Goal: Task Accomplishment & Management: Use online tool/utility

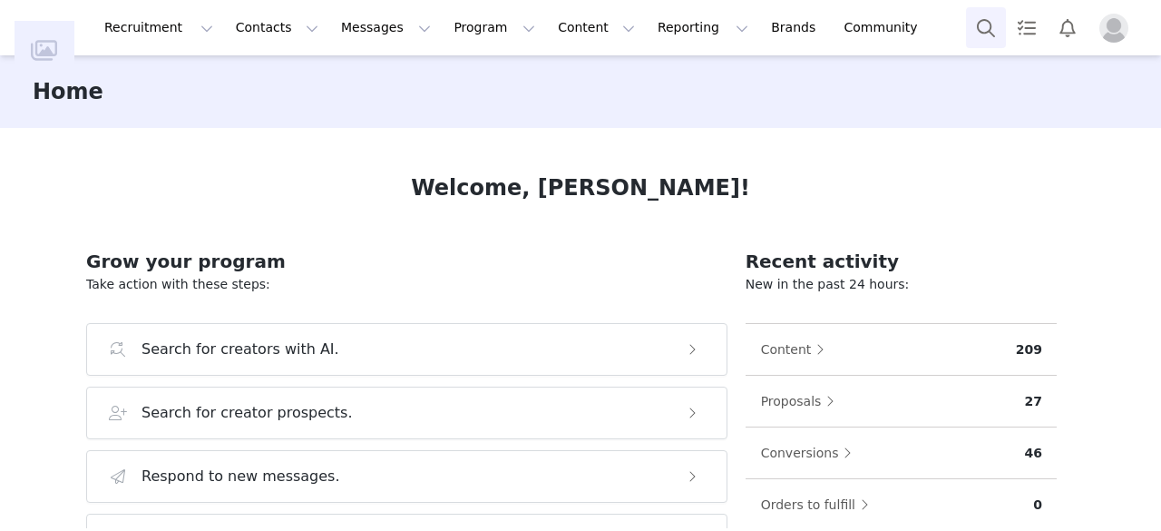
click at [980, 23] on button "Search" at bounding box center [986, 27] width 40 height 41
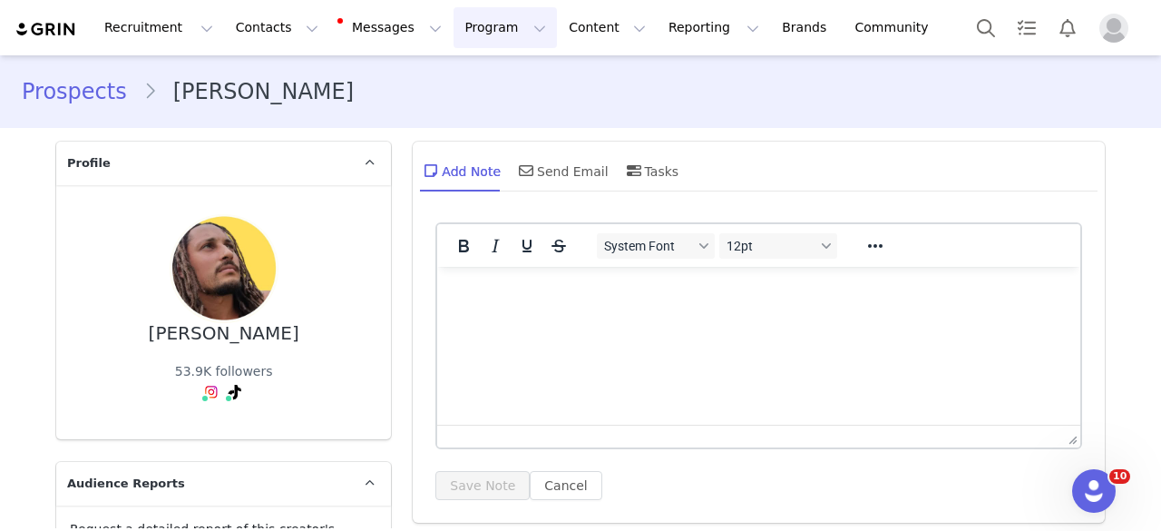
click at [460, 25] on button "Program Program" at bounding box center [505, 27] width 103 height 41
click at [485, 83] on p "Activations" at bounding box center [460, 80] width 70 height 19
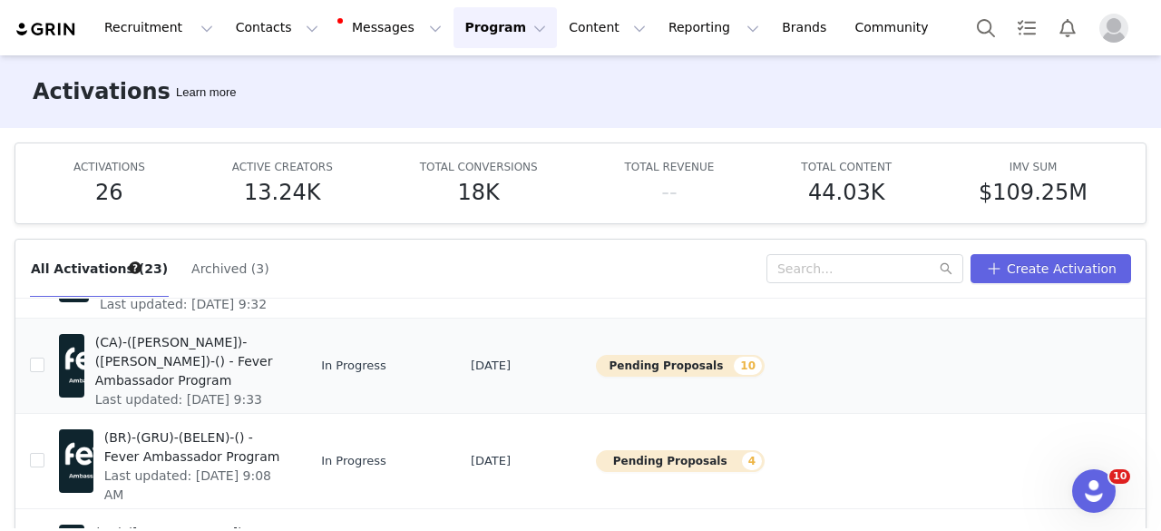
scroll to position [635, 0]
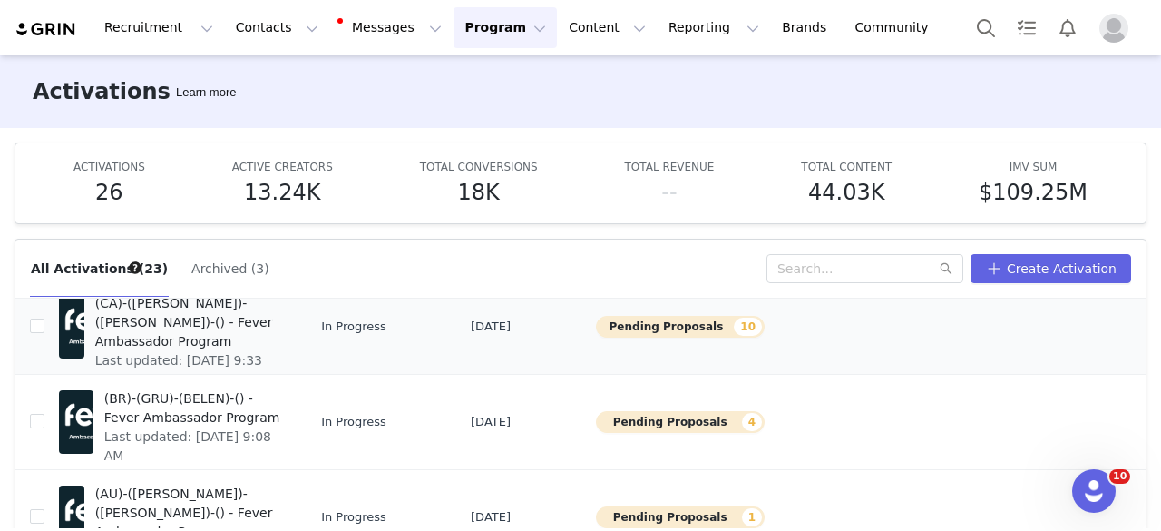
click at [205, 326] on span "(CA)-(YUL)-(ANTONIETTA)-() - Fever Ambassador Program" at bounding box center [188, 322] width 186 height 57
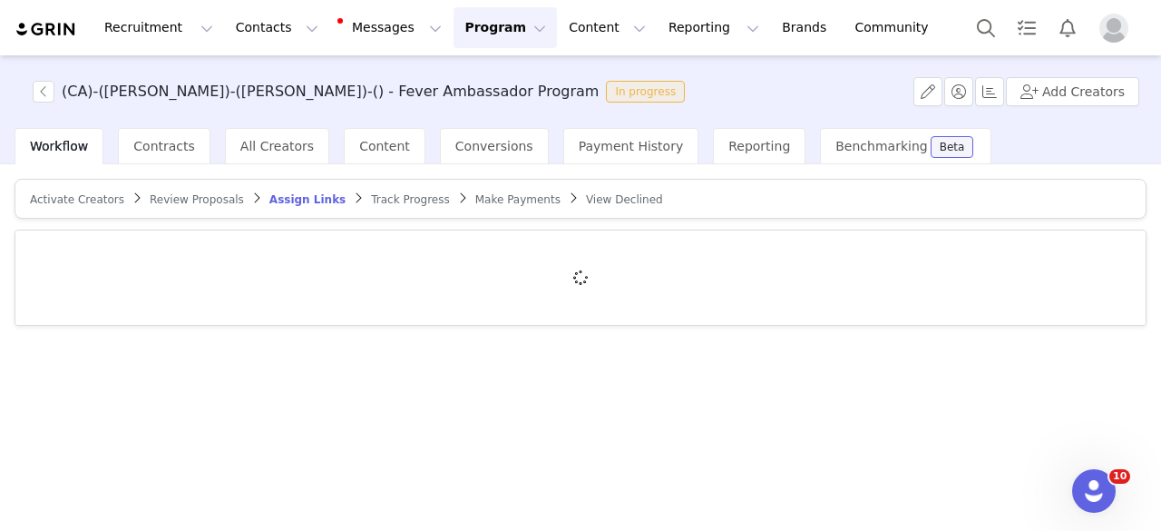
click at [169, 192] on link "Review Proposals" at bounding box center [197, 199] width 94 height 14
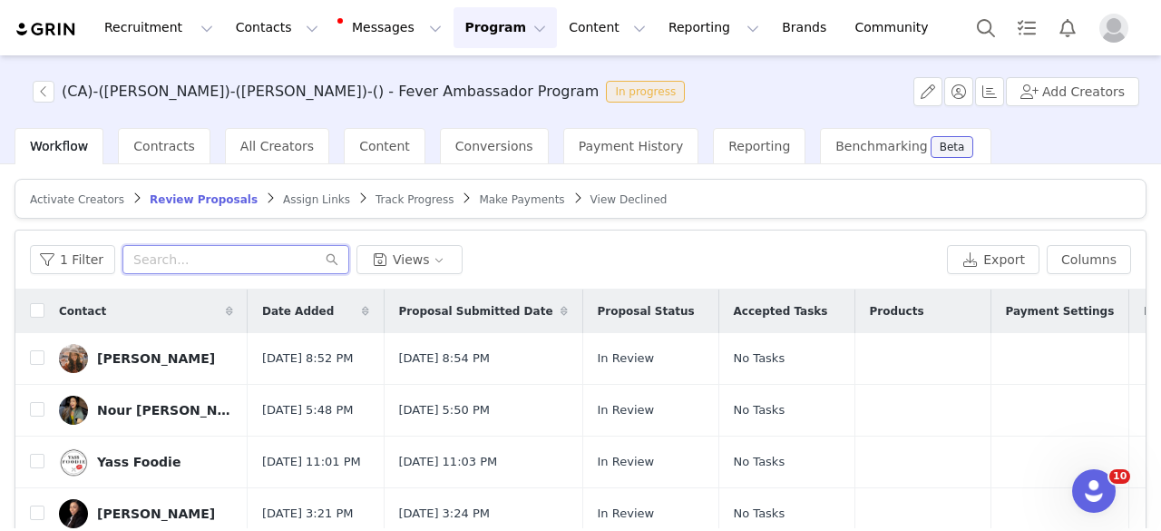
click at [191, 257] on input "text" at bounding box center [236, 259] width 227 height 29
paste input "babiesdemontreal@gmail.com"
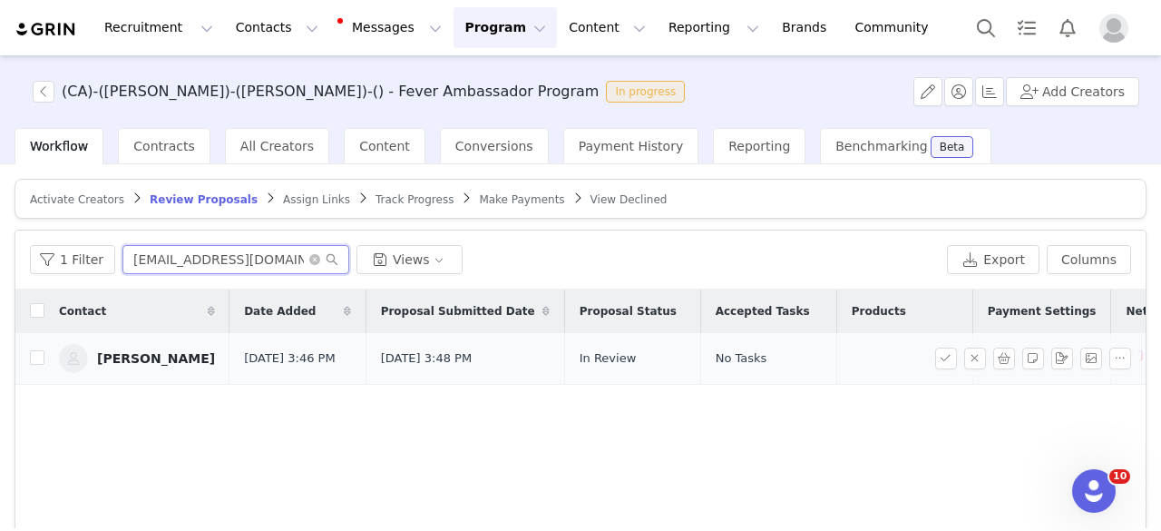
type input "babiesdemontreal@gmail.com"
click at [142, 346] on link "Marion Fossard" at bounding box center [137, 358] width 156 height 29
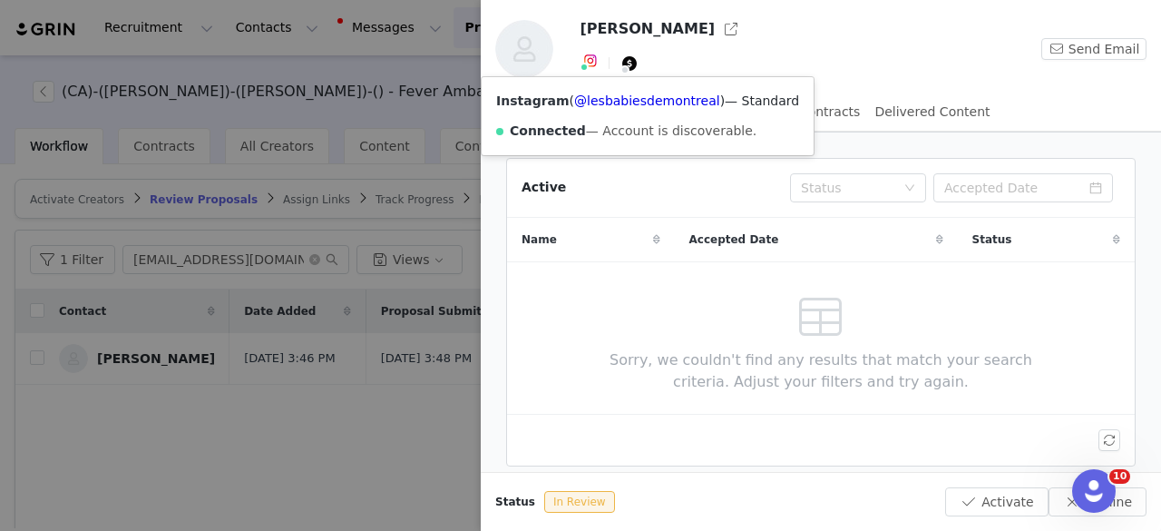
click at [592, 64] on img at bounding box center [590, 61] width 15 height 15
click at [606, 97] on link "@lesbabiesdemontreal" at bounding box center [647, 100] width 146 height 15
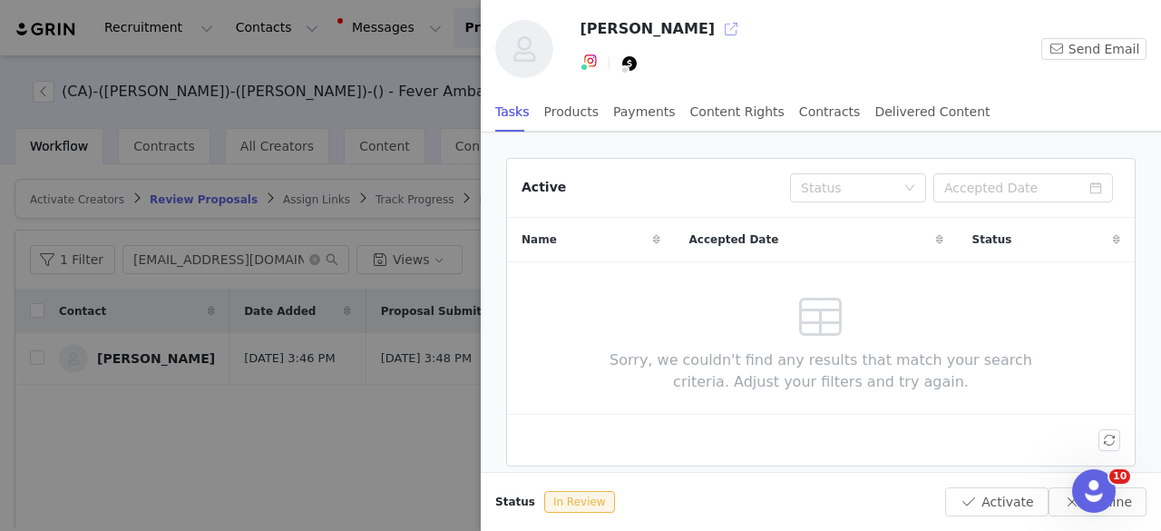
click at [717, 36] on button "button" at bounding box center [731, 29] width 29 height 29
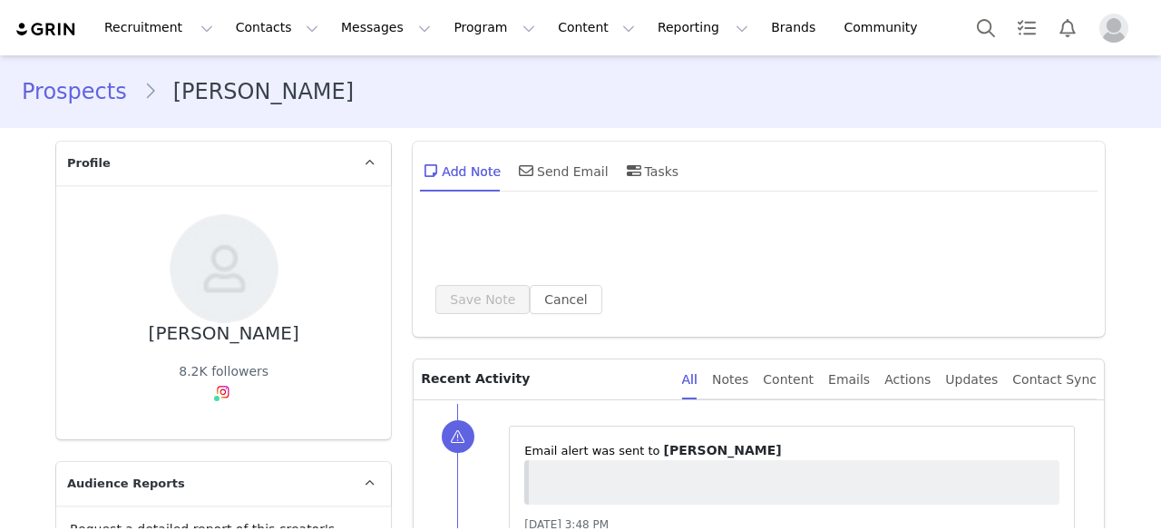
type input "+1 ([GEOGRAPHIC_DATA])"
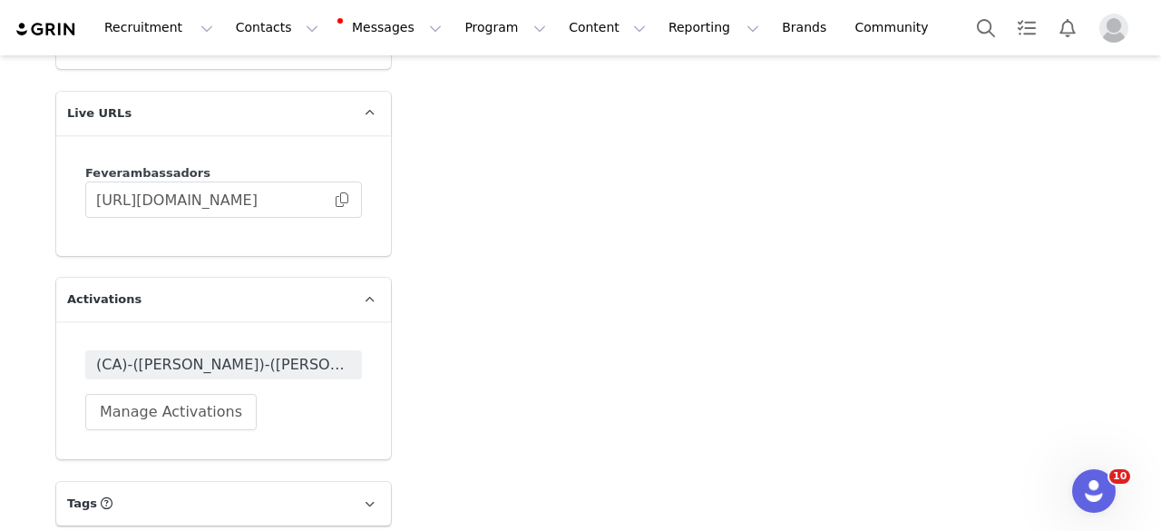
scroll to position [3857, 0]
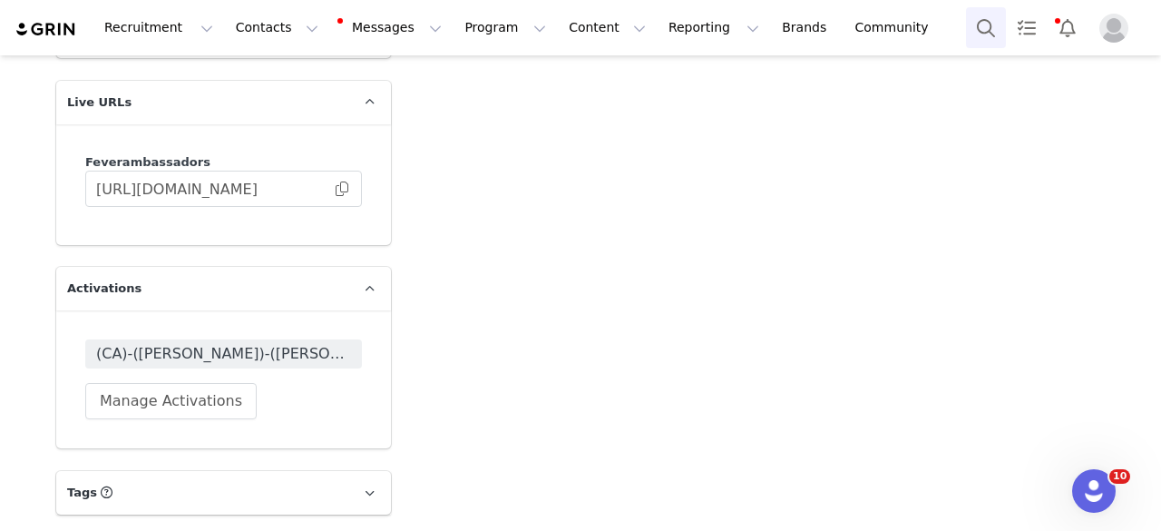
click at [980, 15] on button "Search" at bounding box center [986, 27] width 40 height 41
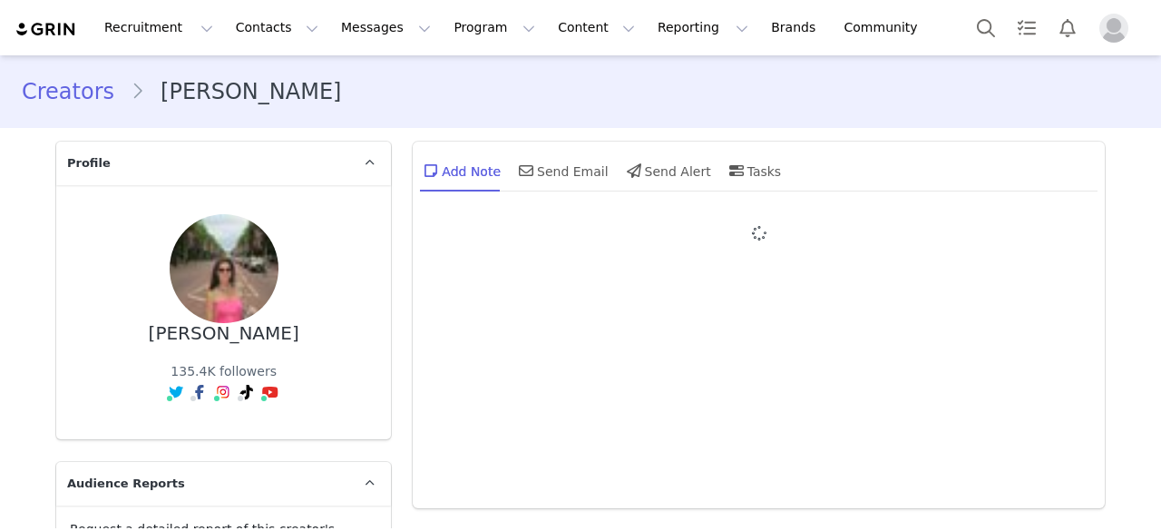
type input "+44 ([GEOGRAPHIC_DATA])"
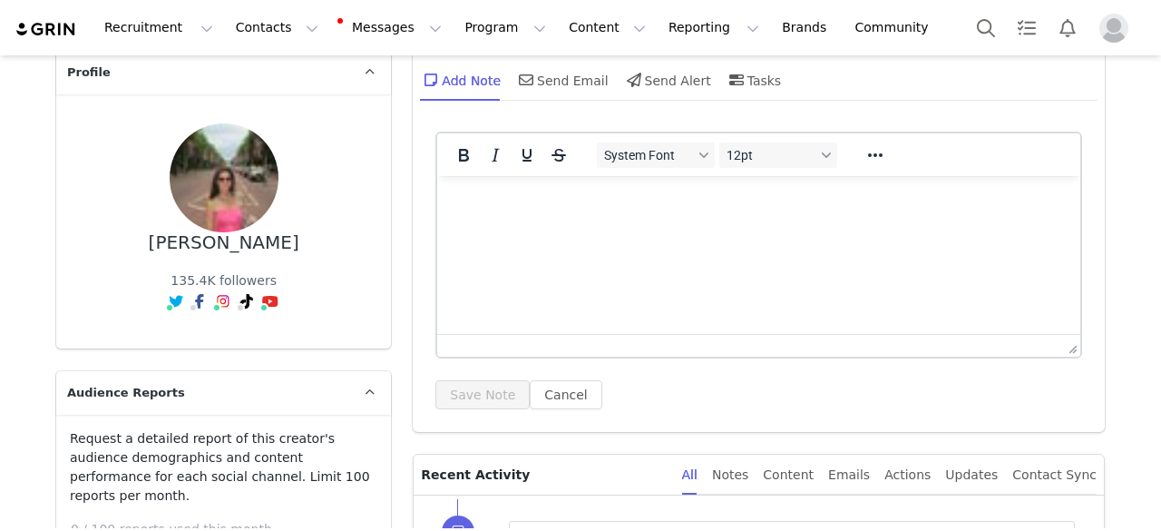
scroll to position [272, 0]
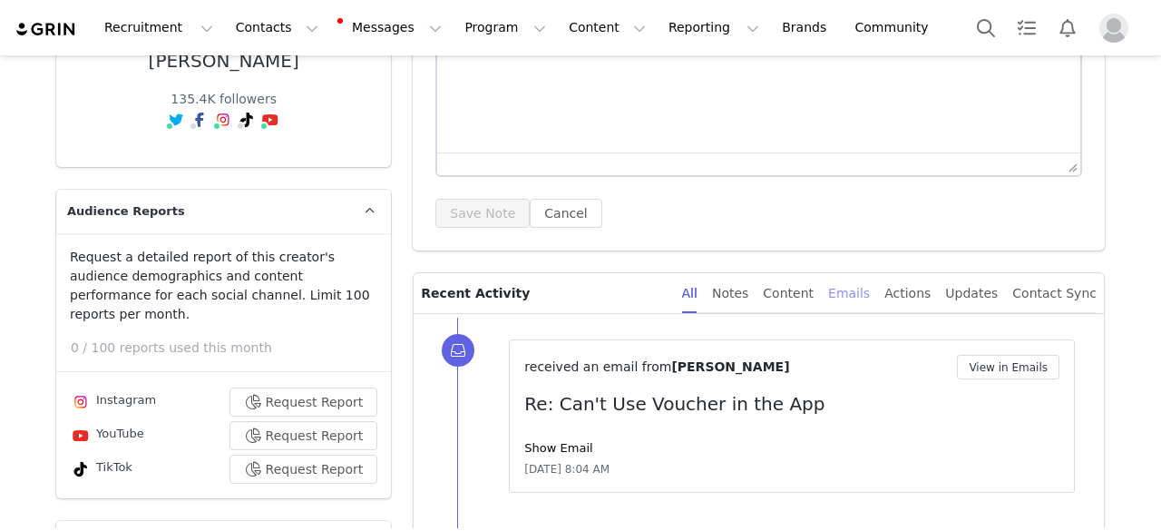
click at [855, 293] on div "Emails" at bounding box center [849, 293] width 42 height 41
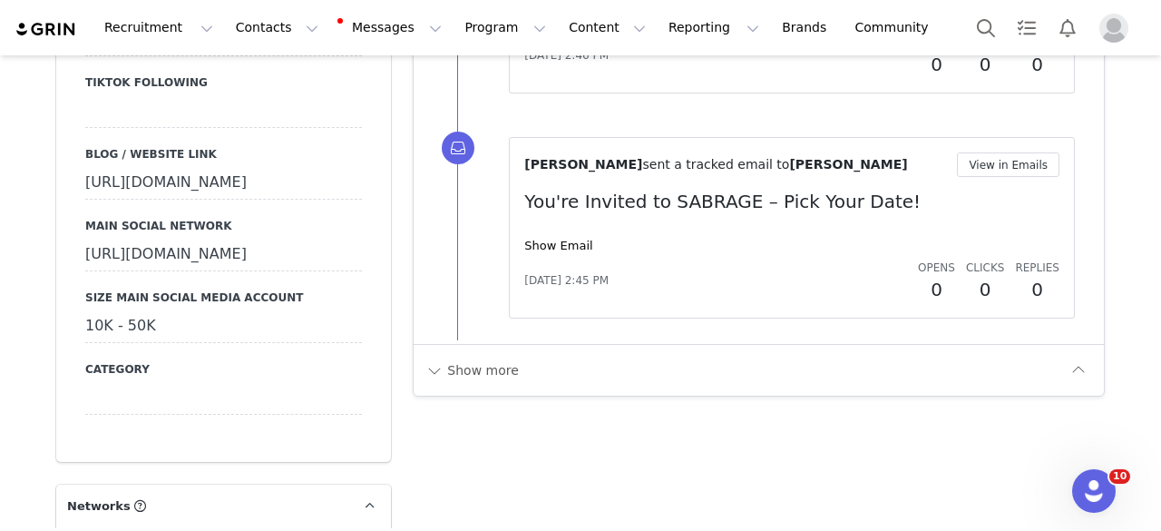
scroll to position [2359, 0]
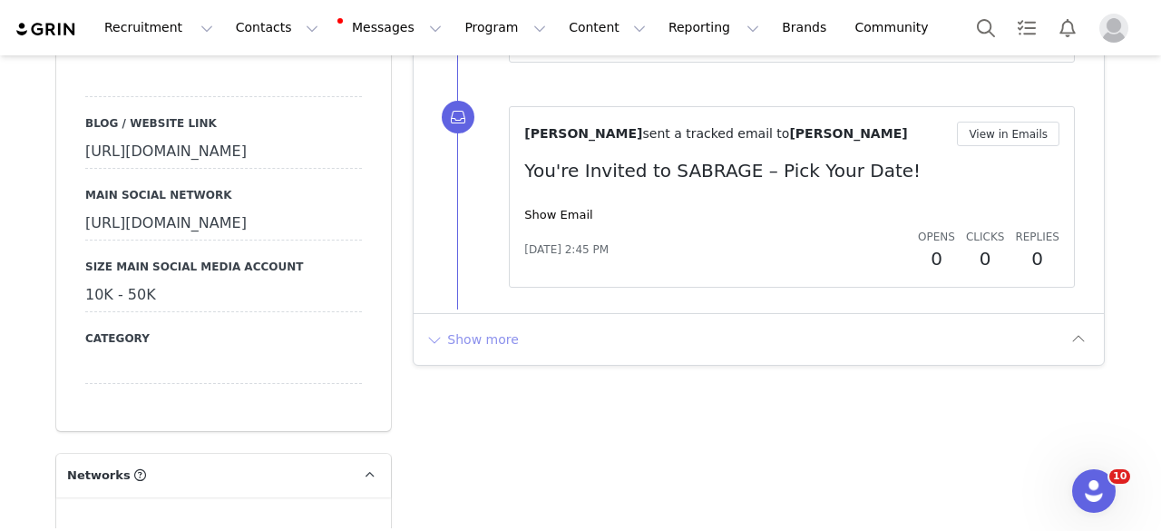
click at [478, 328] on button "Show more" at bounding box center [472, 339] width 95 height 29
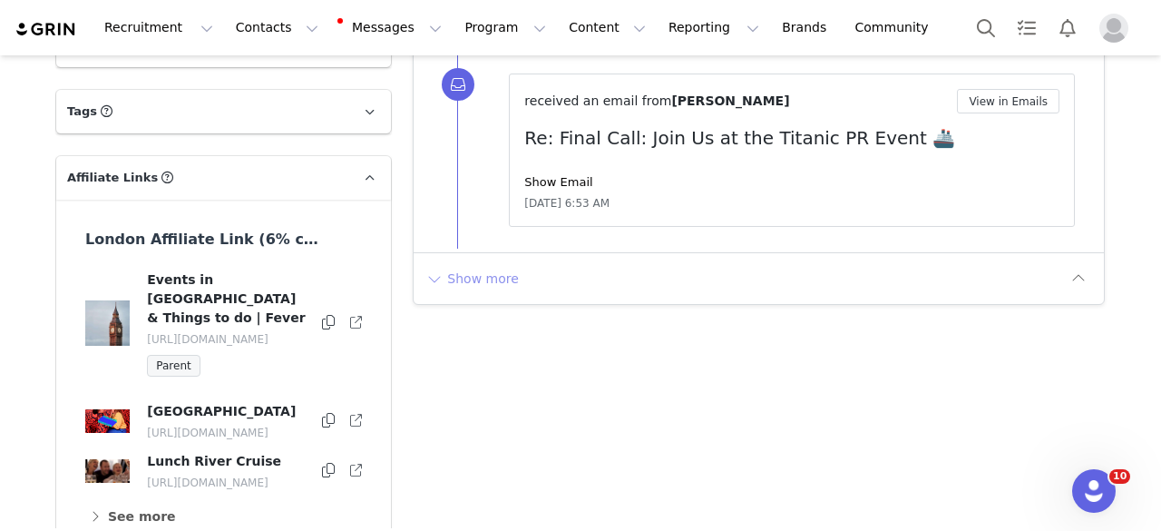
scroll to position [4537, 0]
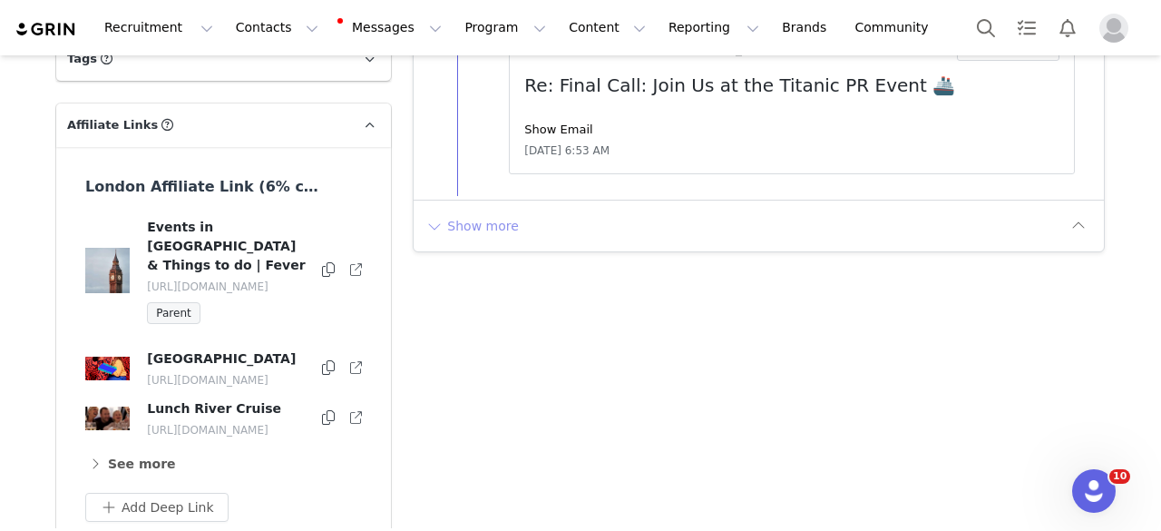
click at [447, 211] on button "Show more" at bounding box center [472, 225] width 95 height 29
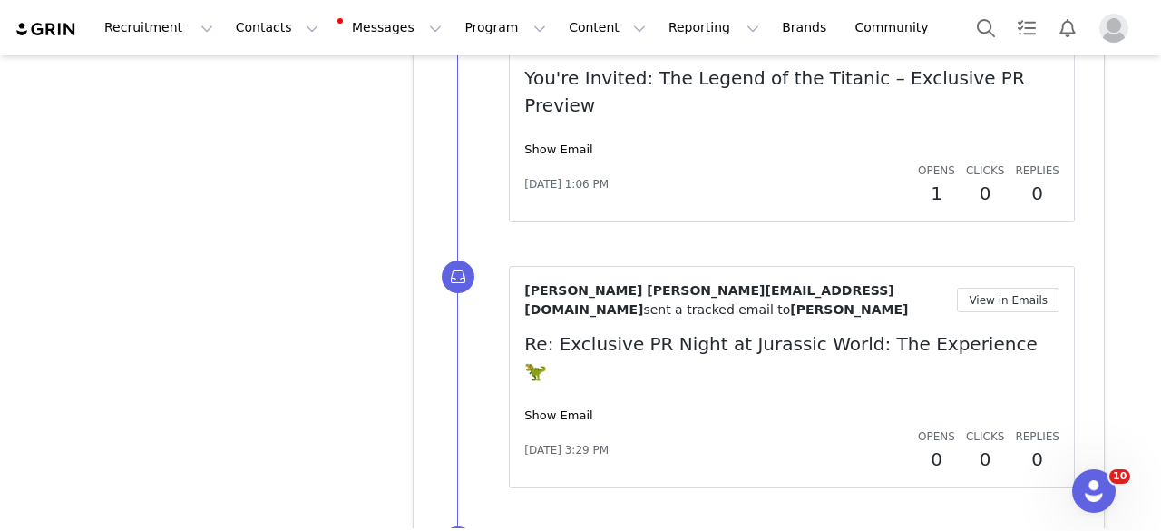
scroll to position [6405, 0]
